Goal: Task Accomplishment & Management: Manage account settings

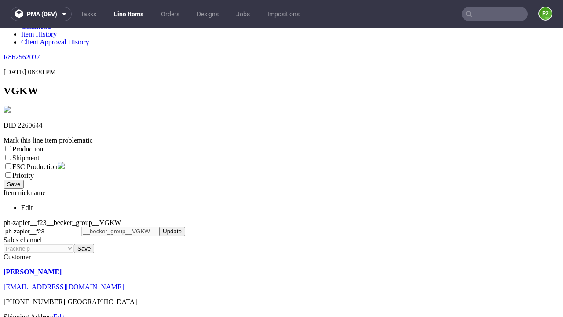
scroll to position [155, 0]
select select "dtp_ca_needed"
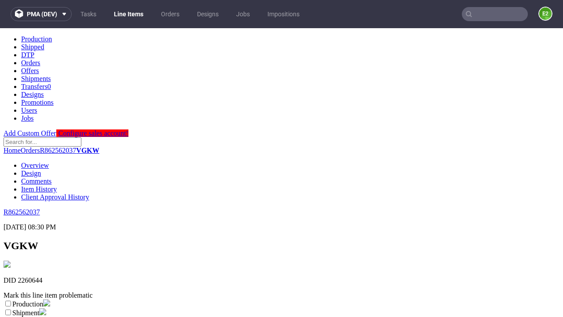
scroll to position [0, 0]
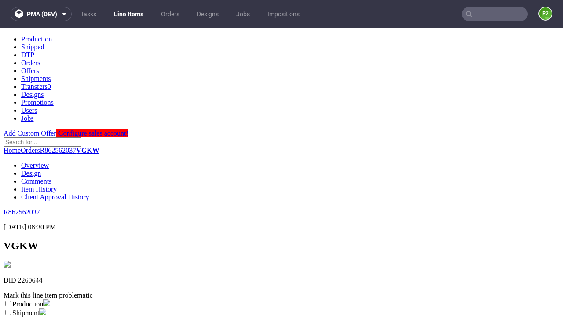
checkbox input "true"
